Goal: Complete application form

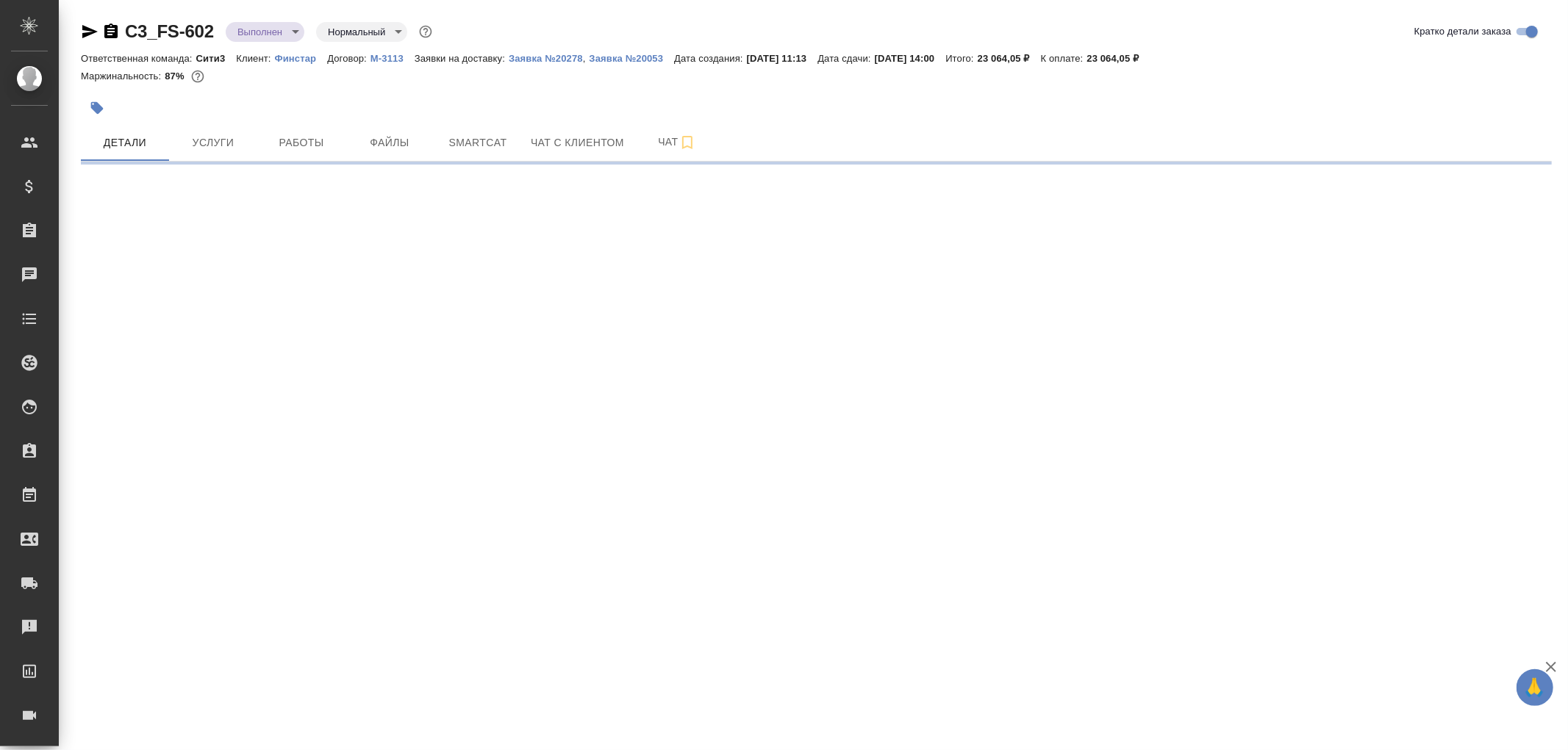
select select "RU"
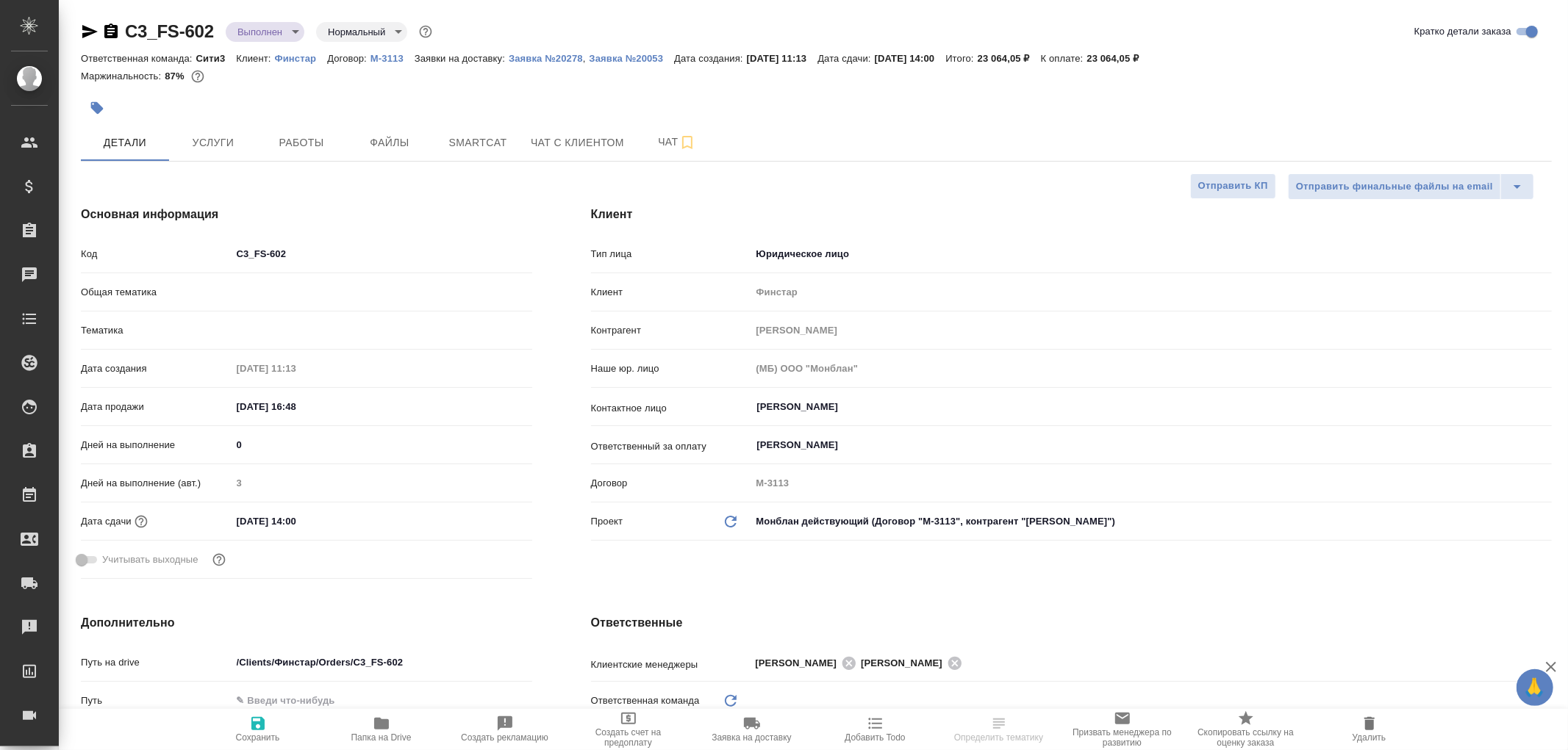
type textarea "x"
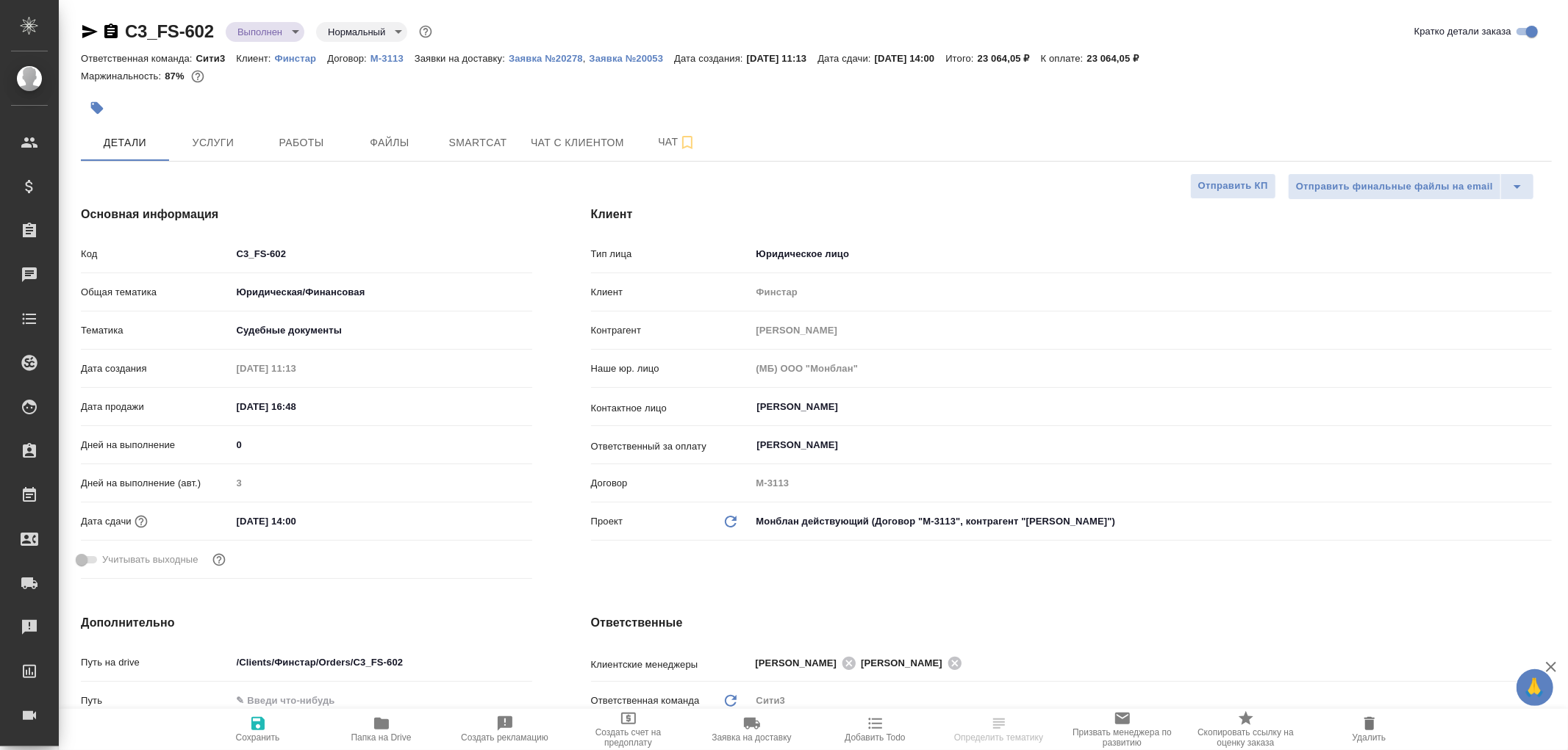
type textarea "x"
type input "Юридический"
type input "[PERSON_NAME]"
type textarea "x"
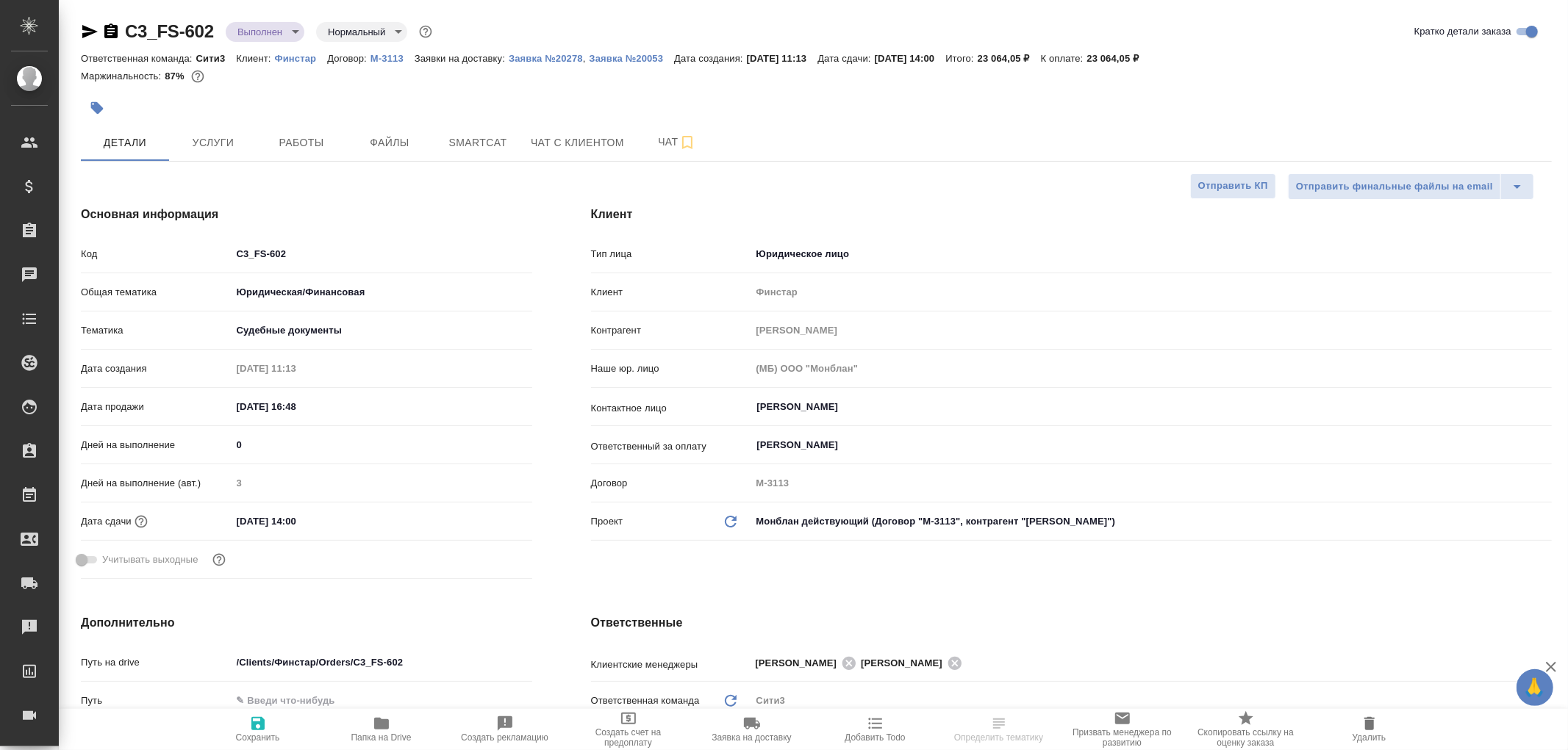
type textarea "x"
select select "RU"
